Goal: Information Seeking & Learning: Find specific fact

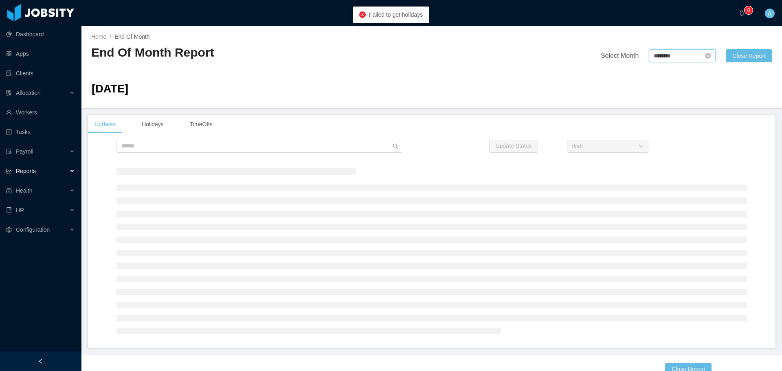
click at [664, 59] on input "********" at bounding box center [682, 55] width 67 height 13
click at [743, 57] on link at bounding box center [741, 56] width 11 height 16
click at [696, 126] on link "Aug" at bounding box center [693, 128] width 17 height 10
type input "********"
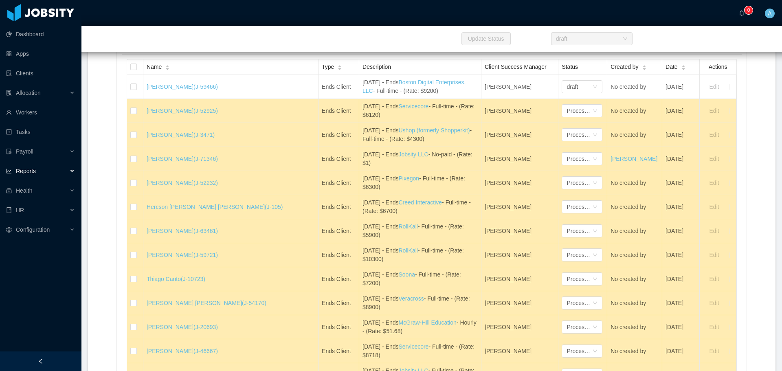
scroll to position [4773, 0]
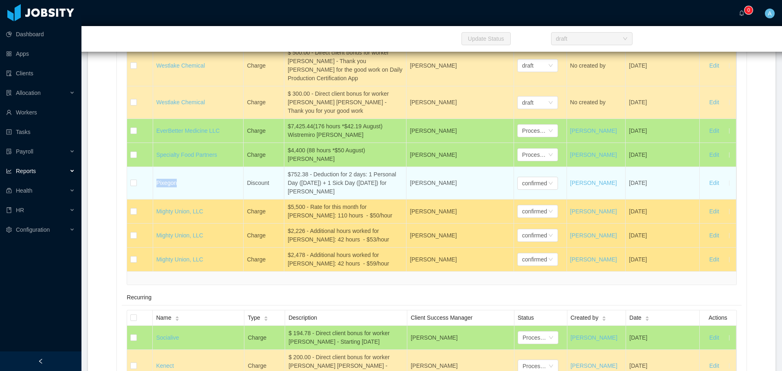
click at [344, 185] on div "$752.38 - Deduction for 2 days: 1 Personal Day ([DATE]) + 1 Sick Day ([DATE]) f…" at bounding box center [344, 183] width 115 height 26
click at [337, 184] on div "$752.38 - Deduction for 2 days: 1 Personal Day ([DATE]) + 1 Sick Day ([DATE]) f…" at bounding box center [344, 183] width 115 height 26
click at [540, 186] on div "confirmed" at bounding box center [534, 183] width 25 height 12
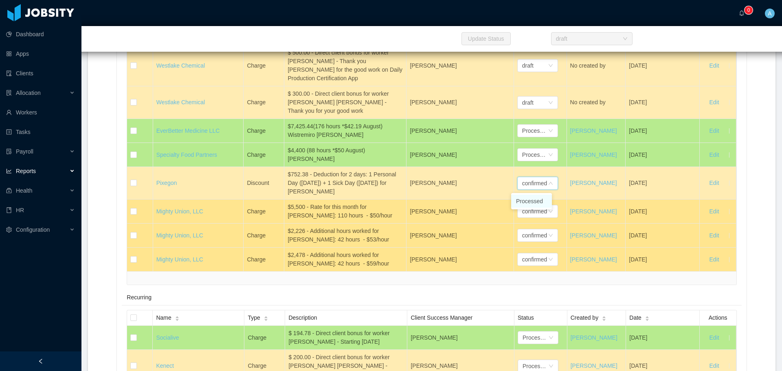
click at [539, 199] on li "Processed" at bounding box center [531, 201] width 41 height 13
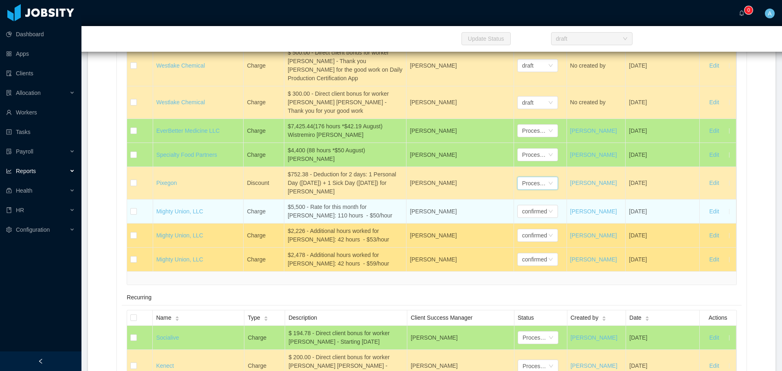
drag, startPoint x: 359, startPoint y: 206, endPoint x: 329, endPoint y: 225, distance: 35.5
click at [359, 206] on div "$5,500 - Rate for this month for [PERSON_NAME]: 110 hours - $50/hour" at bounding box center [344, 211] width 115 height 17
click at [328, 218] on div "$5,500 - Rate for this month for [PERSON_NAME]: 110 hours - $50/hour" at bounding box center [344, 211] width 115 height 17
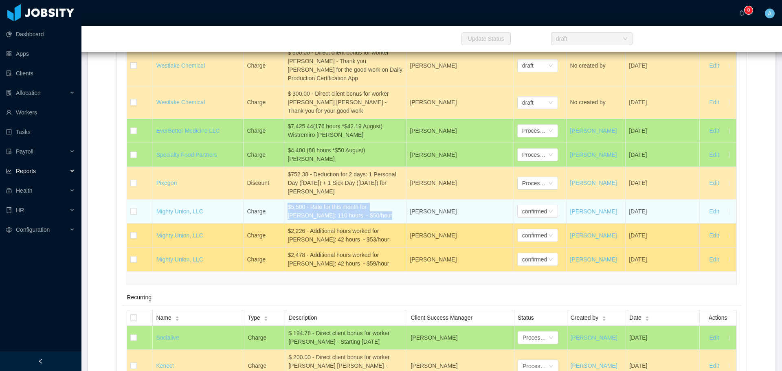
click at [328, 218] on div "$5,500 - Rate for this month for [PERSON_NAME]: 110 hours - $50/hour" at bounding box center [344, 211] width 115 height 17
click at [329, 218] on div "$5,500 - Rate for this month for [PERSON_NAME]: 110 hours - $50/hour" at bounding box center [344, 211] width 115 height 17
click at [335, 209] on div "$5,500 - Rate for this month for [PERSON_NAME]: 110 hours - $50/hour" at bounding box center [344, 211] width 115 height 17
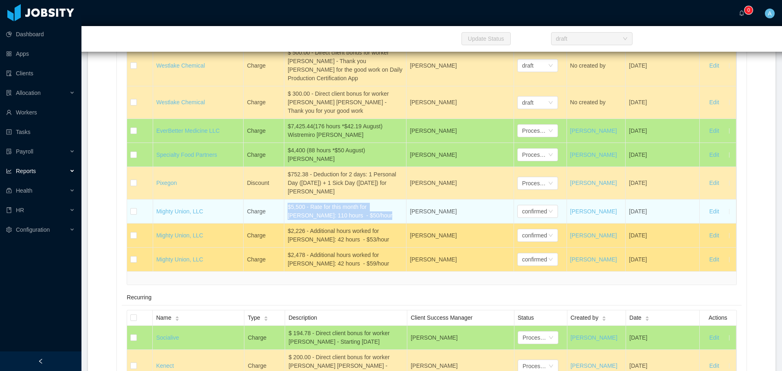
click at [327, 220] on div "$5,500 - Rate for this month for [PERSON_NAME]: 110 hours - $50/hour" at bounding box center [344, 211] width 115 height 17
click at [335, 209] on div "$5,500 - Rate for this month for [PERSON_NAME]: 110 hours - $50/hour" at bounding box center [344, 211] width 115 height 17
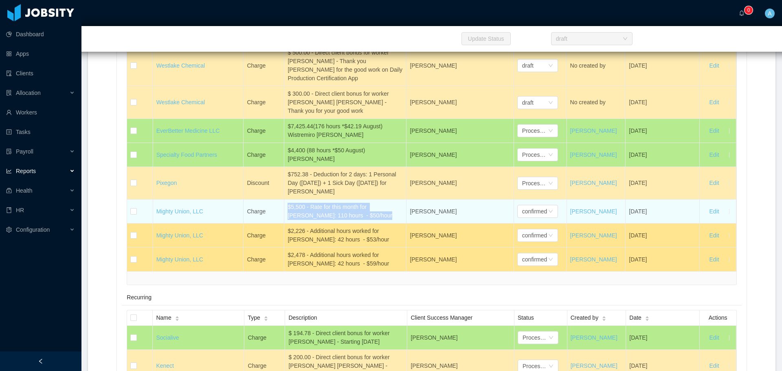
click at [335, 209] on div "$5,500 - Rate for this month for [PERSON_NAME]: 110 hours - $50/hour" at bounding box center [344, 211] width 115 height 17
click at [331, 217] on div "$5,500 - Rate for this month for [PERSON_NAME]: 110 hours - $50/hour" at bounding box center [344, 211] width 115 height 17
click at [323, 222] on td "$5,500 - Rate for this month for [PERSON_NAME]: 110 hours - $50/hour" at bounding box center [345, 212] width 122 height 24
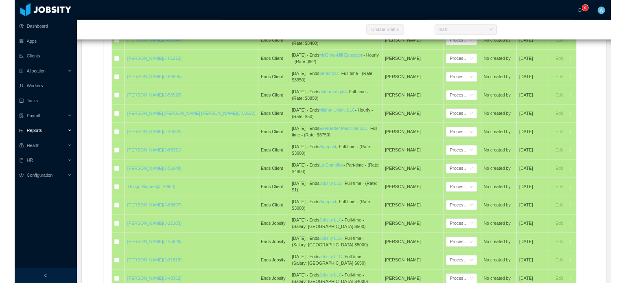
scroll to position [4801, 0]
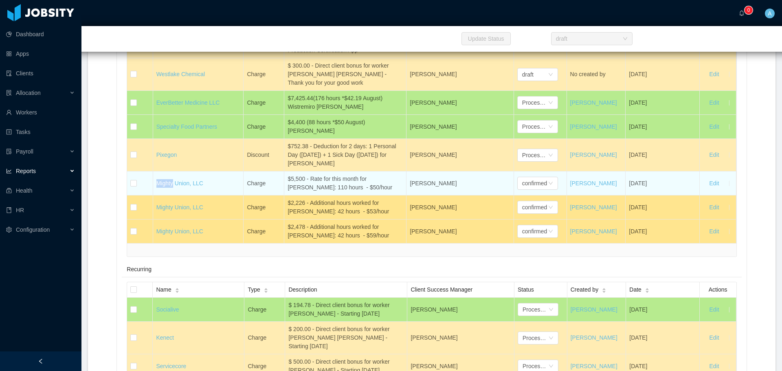
click at [338, 180] on div "$5,500 - Rate for this month for [PERSON_NAME]: 110 hours - $50/hour" at bounding box center [344, 183] width 115 height 17
click at [333, 186] on div "$5,500 - Rate for this month for [PERSON_NAME]: 110 hours - $50/hour" at bounding box center [344, 183] width 115 height 17
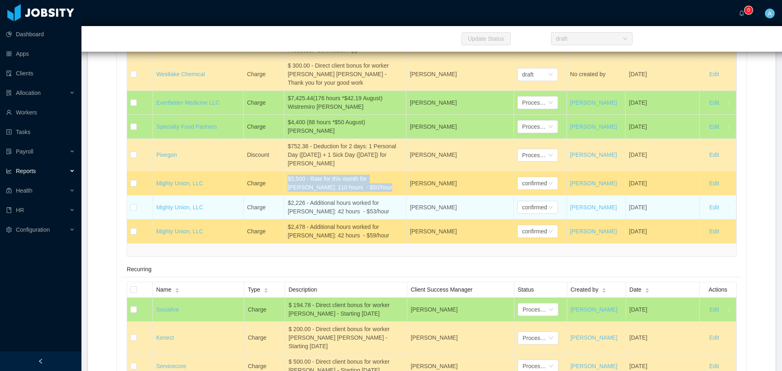
click at [329, 204] on div "$2,226 - Additional hours worked for [PERSON_NAME]: 42 hours - $53/hour" at bounding box center [344, 207] width 115 height 17
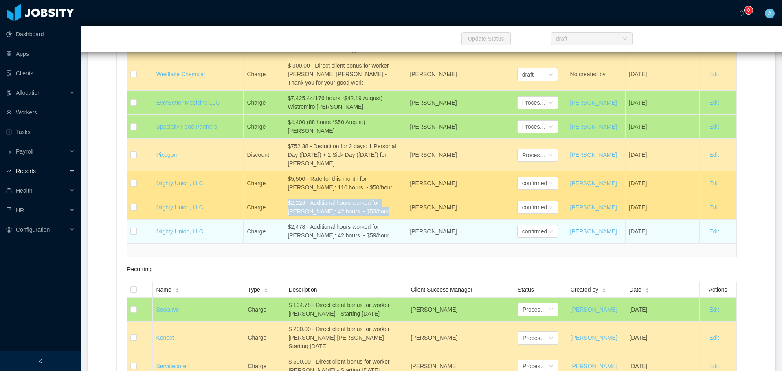
click at [328, 229] on div "$2,478 - Additional hours worked for [PERSON_NAME]: 42 hours - $59/hour" at bounding box center [344, 231] width 115 height 17
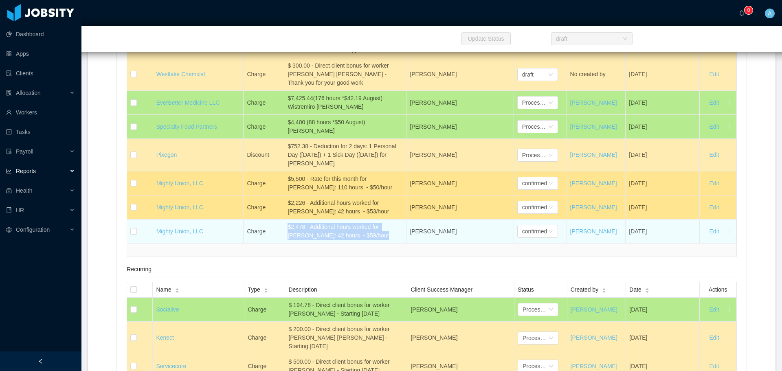
click at [338, 237] on div "$2,478 - Additional hours worked for [PERSON_NAME]: 42 hours - $59/hour" at bounding box center [344, 231] width 115 height 17
click at [332, 229] on div "$2,478 - Additional hours worked for [PERSON_NAME]: 42 hours - $59/hour" at bounding box center [344, 231] width 115 height 17
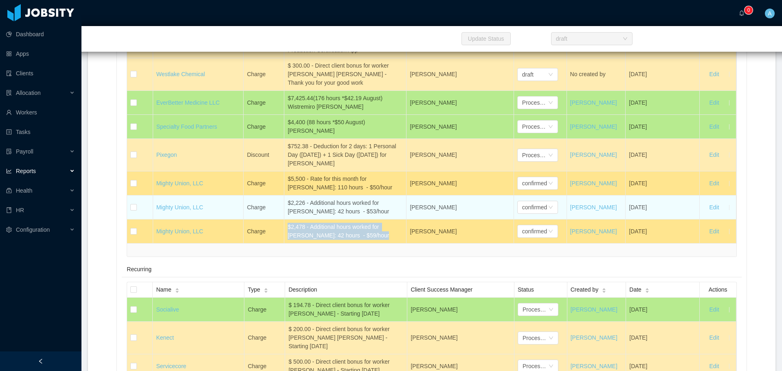
click at [331, 208] on div "$2,226 - Additional hours worked for [PERSON_NAME]: 42 hours - $53/hour" at bounding box center [344, 207] width 115 height 17
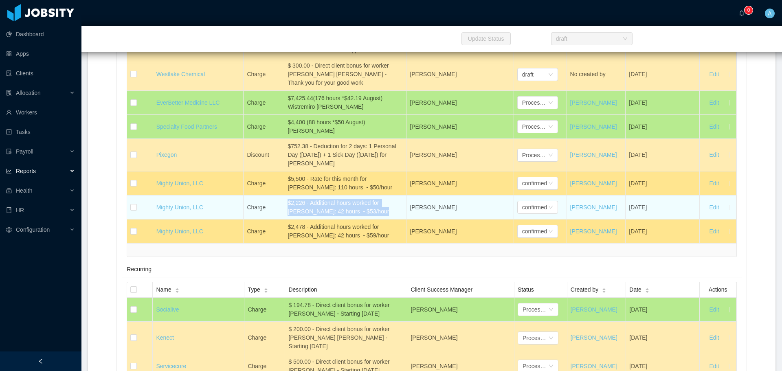
click at [330, 208] on div "$2,226 - Additional hours worked for [PERSON_NAME]: 42 hours - $53/hour" at bounding box center [344, 207] width 115 height 17
click at [330, 206] on div "$2,226 - Additional hours worked for [PERSON_NAME]: 42 hours - $53/hour" at bounding box center [344, 207] width 115 height 17
click at [337, 210] on div "$2,226 - Additional hours worked for [PERSON_NAME]: 42 hours - $53/hour" at bounding box center [344, 207] width 115 height 17
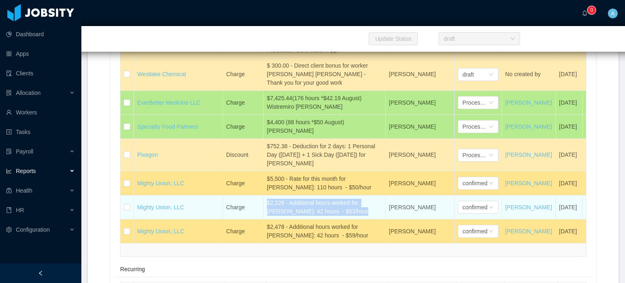
drag, startPoint x: 342, startPoint y: 196, endPoint x: 267, endPoint y: 189, distance: 74.9
click at [267, 199] on div "$2,226 - Additional hours worked for [PERSON_NAME]: 42 hours - $53/hour" at bounding box center [324, 207] width 115 height 17
copy div "$2,226 - Additional hours worked for [PERSON_NAME]: 42 hours - $53/hour"
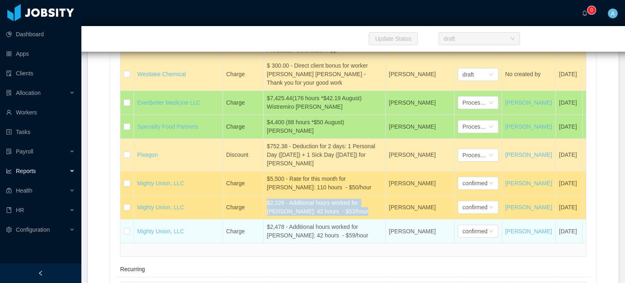
drag, startPoint x: 266, startPoint y: 211, endPoint x: 366, endPoint y: 221, distance: 100.3
click at [366, 223] on div "$2,478 - Additional hours worked for [PERSON_NAME]: 42 hours - $59/hour" at bounding box center [324, 231] width 115 height 17
copy div "$2,478 - Additional hours worked for [PERSON_NAME]: 42 hours - $59/hour"
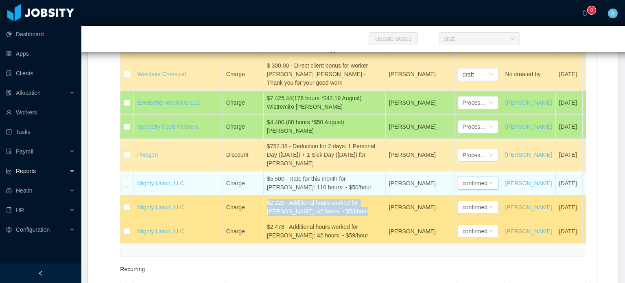
click at [474, 177] on div "confirmed" at bounding box center [475, 183] width 25 height 12
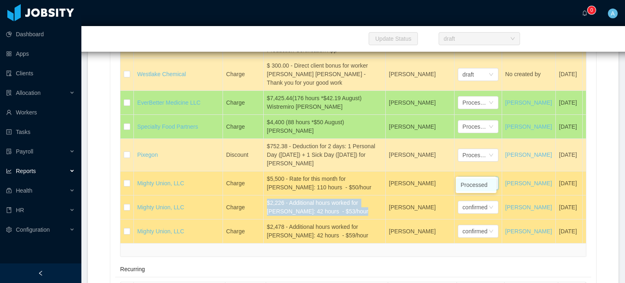
click at [477, 182] on li "Processed" at bounding box center [476, 184] width 41 height 13
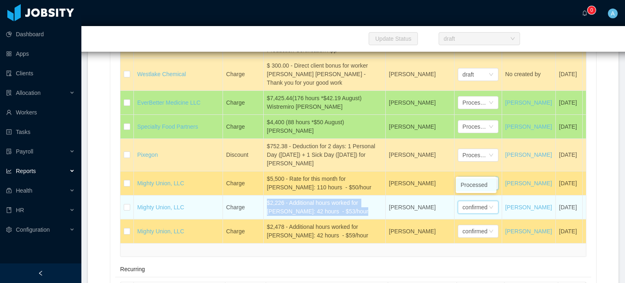
click at [475, 201] on div "confirmed" at bounding box center [475, 207] width 25 height 12
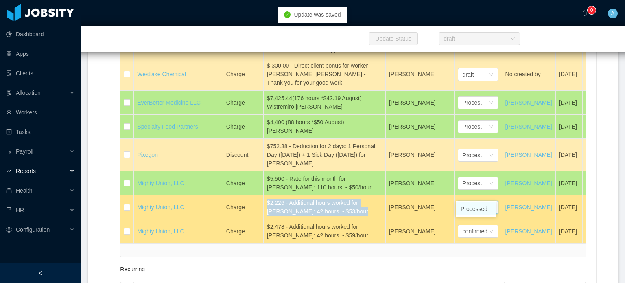
click at [481, 208] on li "Processed" at bounding box center [476, 208] width 41 height 13
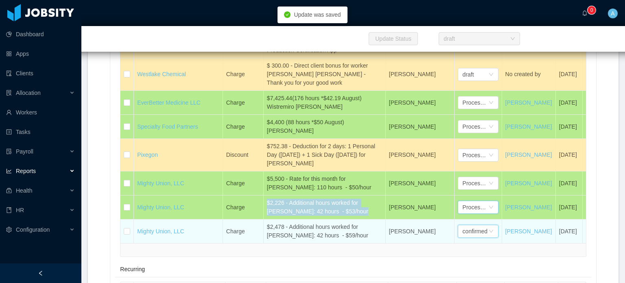
click at [478, 225] on div "confirmed" at bounding box center [475, 231] width 25 height 12
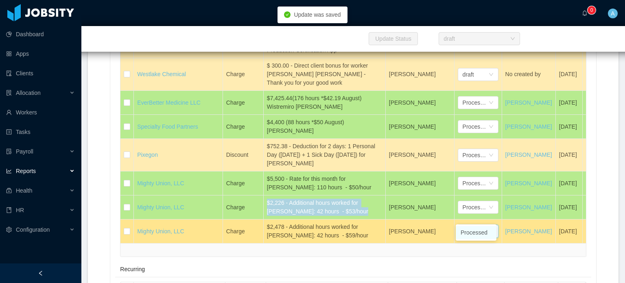
click at [478, 232] on li "Processed" at bounding box center [476, 232] width 41 height 13
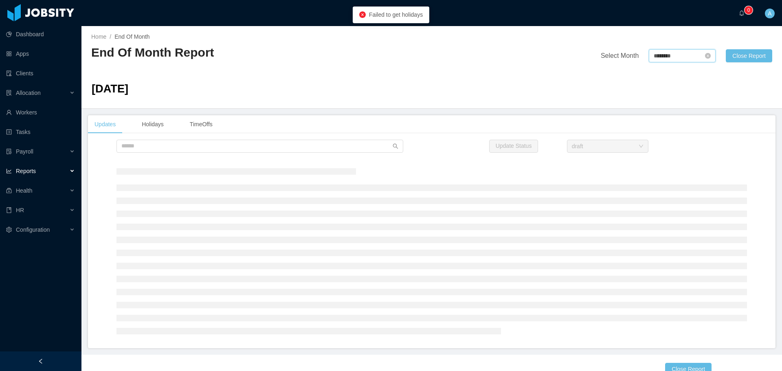
click at [651, 56] on input "********" at bounding box center [682, 55] width 67 height 13
click at [741, 54] on link at bounding box center [741, 56] width 11 height 16
click at [730, 127] on link "Sep" at bounding box center [730, 128] width 17 height 10
type input "********"
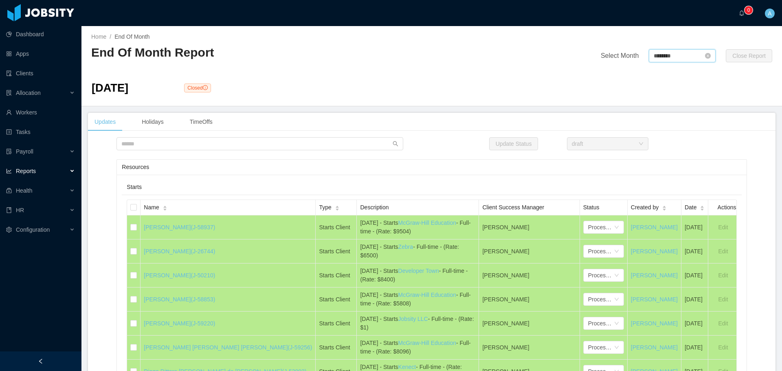
click at [662, 60] on input "********" at bounding box center [682, 55] width 67 height 13
click at [730, 125] on link "Sep" at bounding box center [730, 128] width 17 height 10
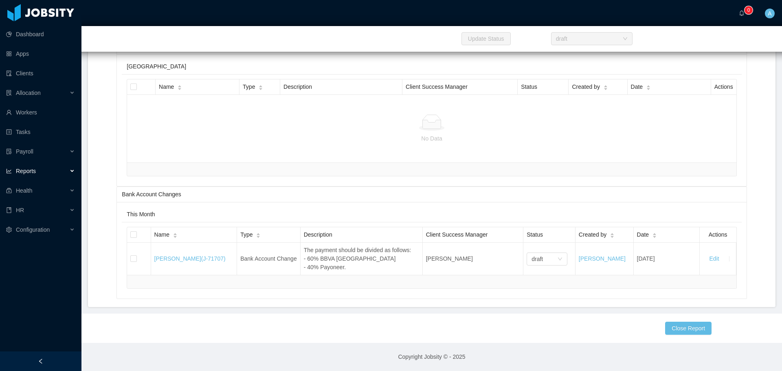
scroll to position [6246, 0]
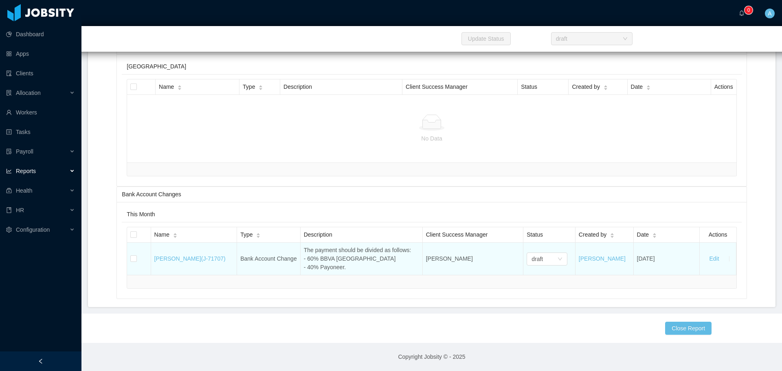
click at [323, 257] on div "The payment should be divided as follows: - 60% BBVA Colombia - 40% Payoneer." at bounding box center [361, 259] width 115 height 26
click at [326, 255] on div "The payment should be divided as follows: - 60% BBVA Colombia - 40% Payoneer." at bounding box center [361, 259] width 115 height 26
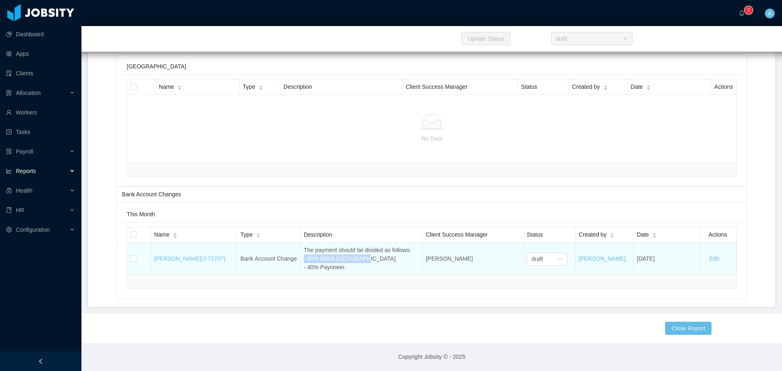
click at [326, 255] on div "The payment should be divided as follows: - 60% BBVA Colombia - 40% Payoneer." at bounding box center [361, 259] width 115 height 26
click at [319, 252] on div "The payment should be divided as follows: - 60% BBVA Colombia - 40% Payoneer." at bounding box center [361, 259] width 115 height 26
click at [318, 261] on div "The payment should be divided as follows: - 60% BBVA Colombia - 40% Payoneer." at bounding box center [361, 259] width 115 height 26
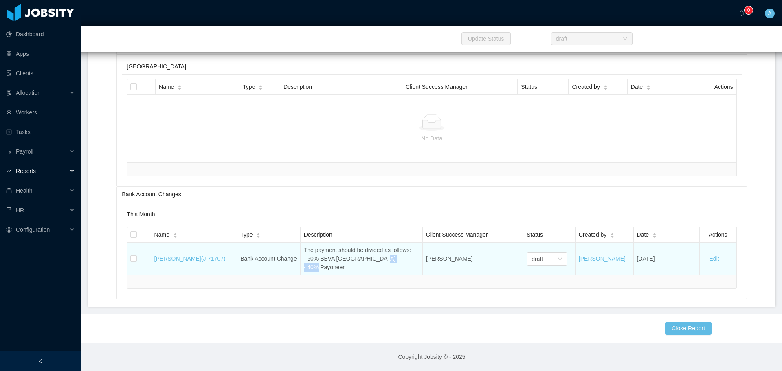
click at [318, 261] on div "The payment should be divided as follows: - 60% BBVA Colombia - 40% Payoneer." at bounding box center [361, 259] width 115 height 26
click at [331, 246] on div "The payment should be divided as follows: - 60% BBVA Colombia - 40% Payoneer." at bounding box center [361, 259] width 115 height 26
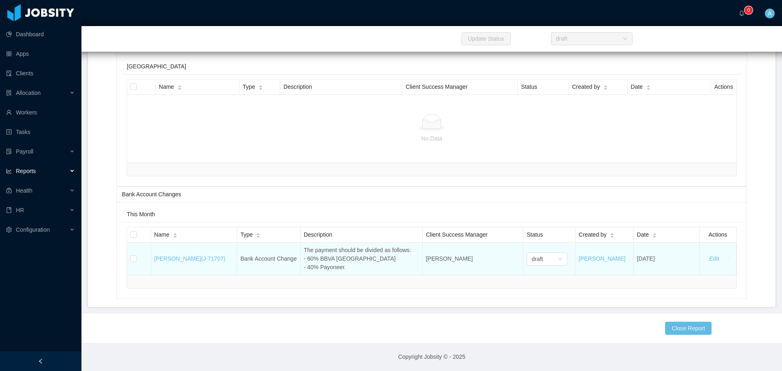
click at [328, 254] on div "The payment should be divided as follows: - 60% BBVA Colombia - 40% Payoneer." at bounding box center [361, 259] width 115 height 26
